Goal: Task Accomplishment & Management: Manage account settings

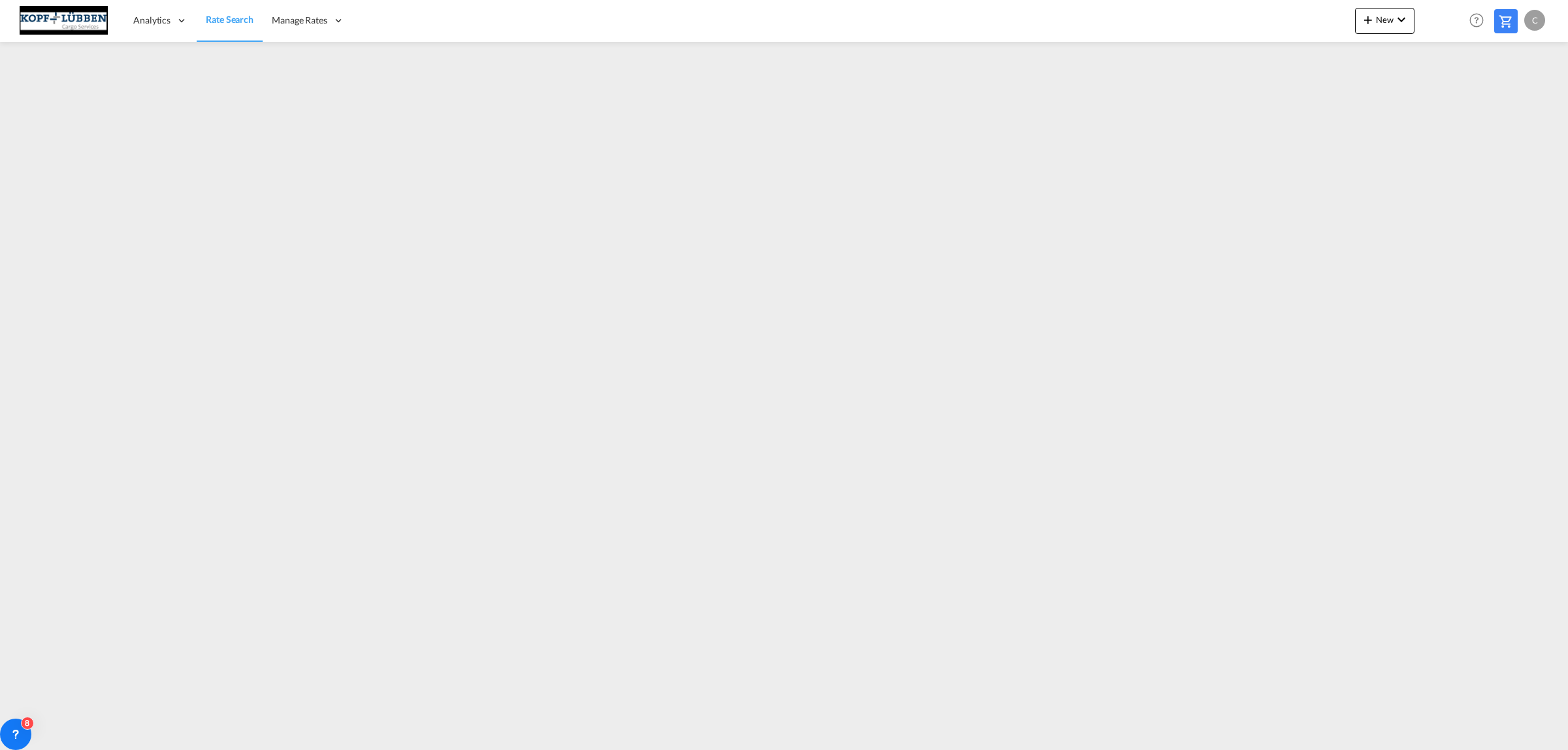
scroll to position [3, 0]
click at [1534, 21] on div "C" at bounding box center [1534, 20] width 21 height 21
click at [1515, 102] on button "Logout" at bounding box center [1519, 100] width 85 height 26
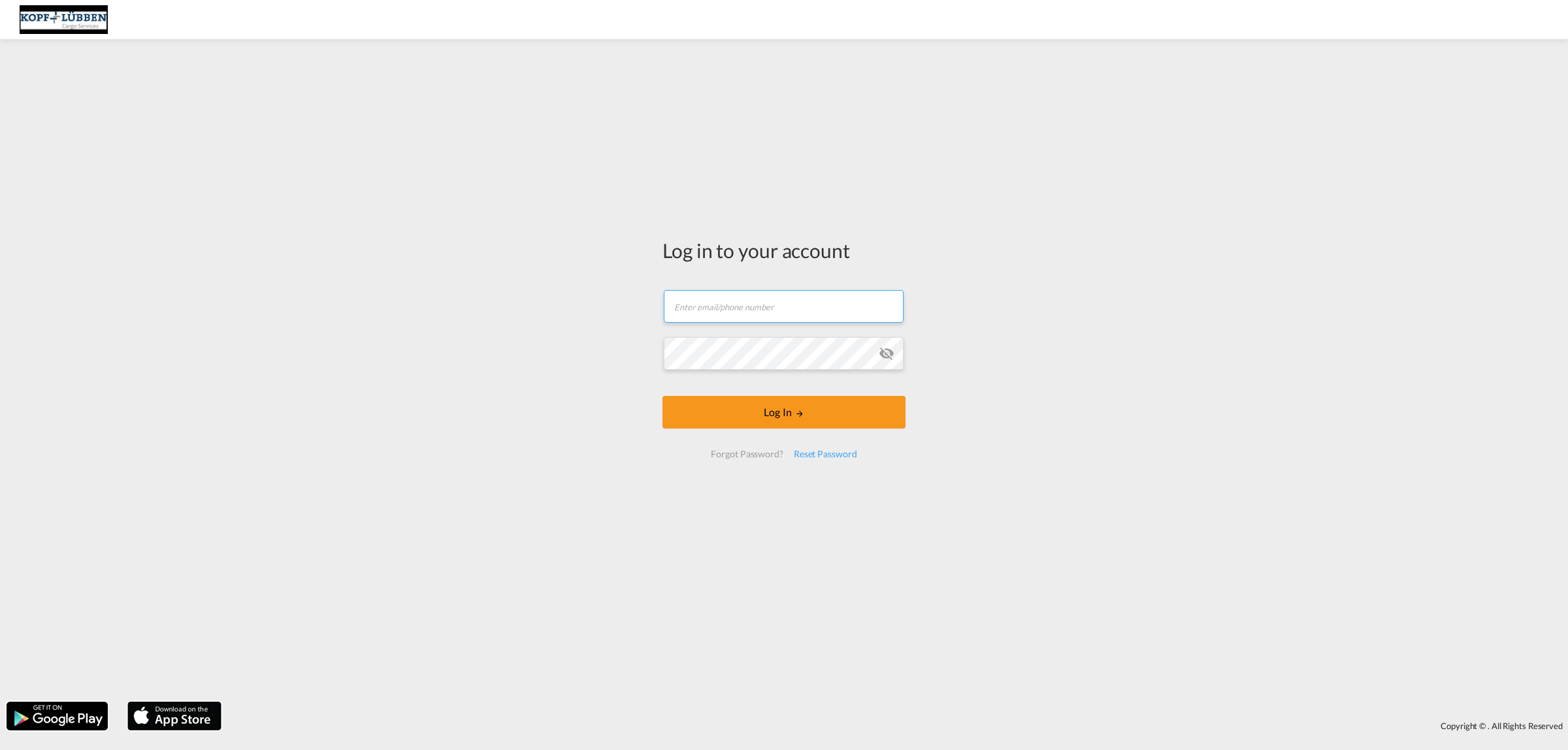
type input "[PERSON_NAME][EMAIL_ADDRESS][PERSON_NAME][DOMAIN_NAME]"
click at [761, 412] on button "Log In" at bounding box center [784, 412] width 243 height 33
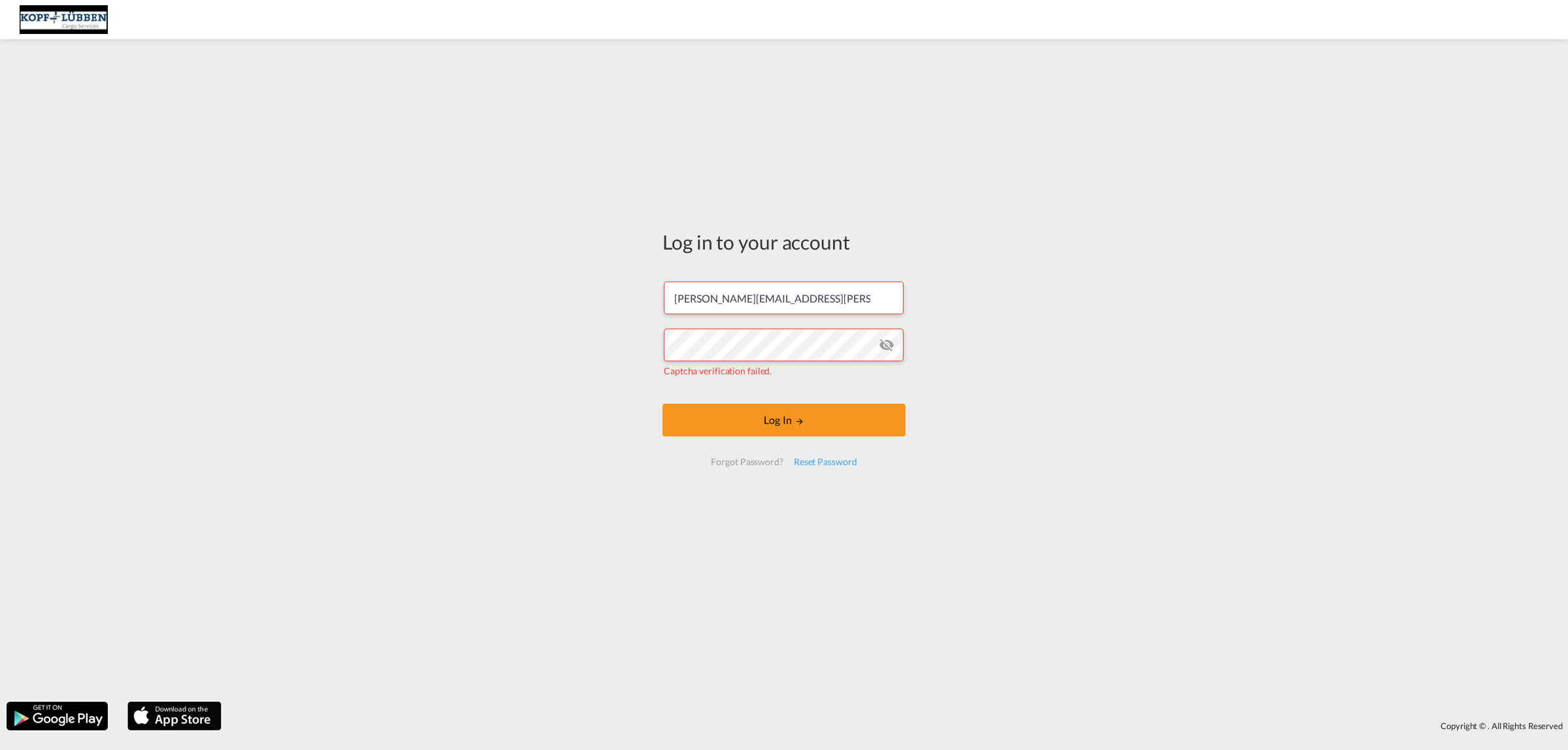
click at [412, 233] on div "Log in to your account [PERSON_NAME][EMAIL_ADDRESS][PERSON_NAME][DOMAIN_NAME] C…" at bounding box center [784, 371] width 1568 height 649
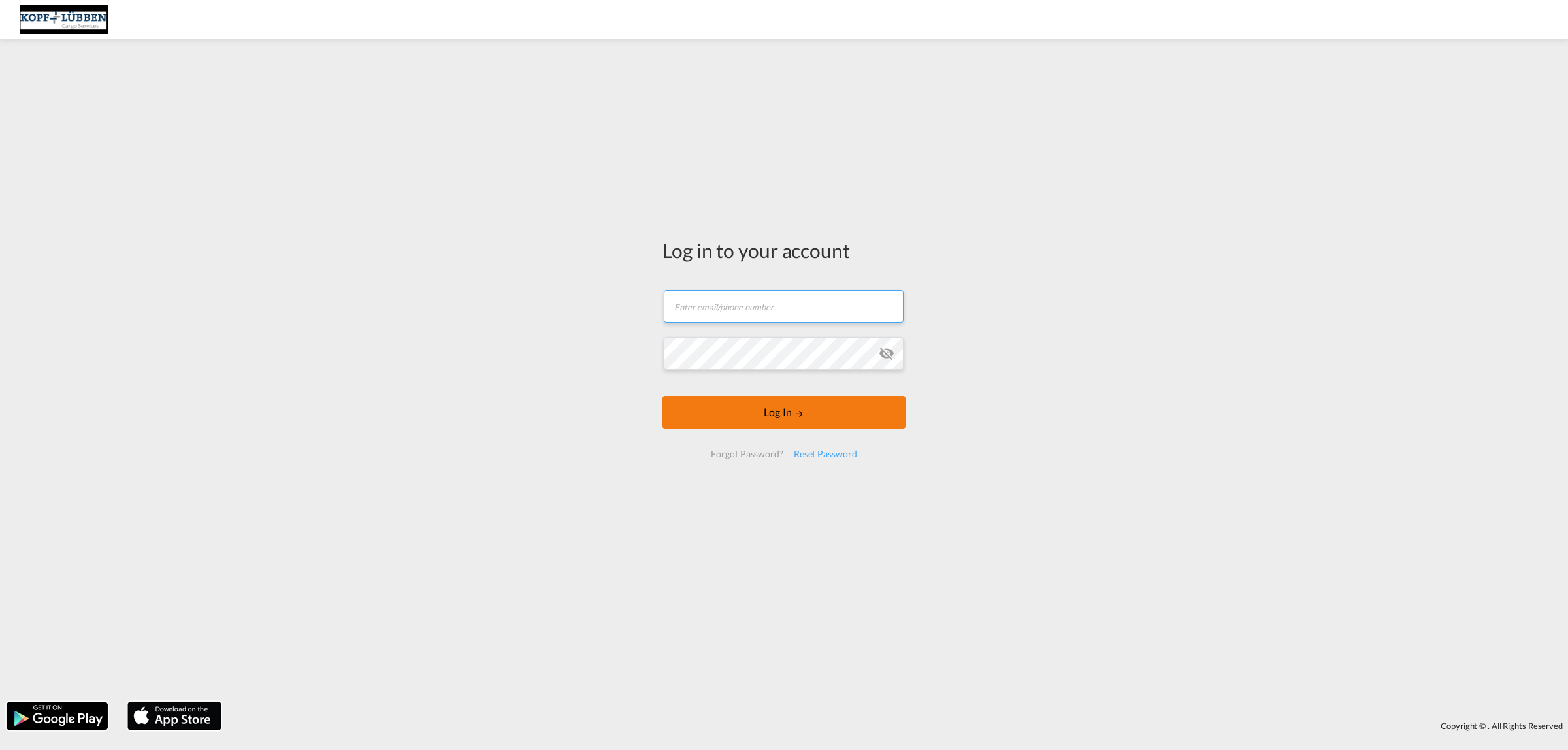
type input "[PERSON_NAME][EMAIL_ADDRESS][PERSON_NAME][DOMAIN_NAME]"
click at [800, 407] on button "Log In" at bounding box center [784, 412] width 243 height 33
